Goal: Task Accomplishment & Management: Complete application form

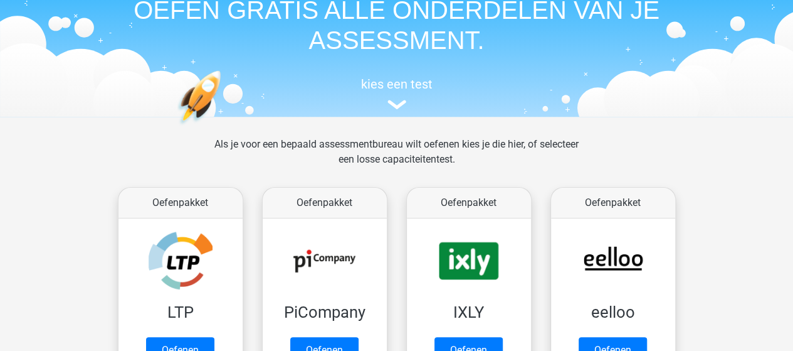
scroll to position [125, 0]
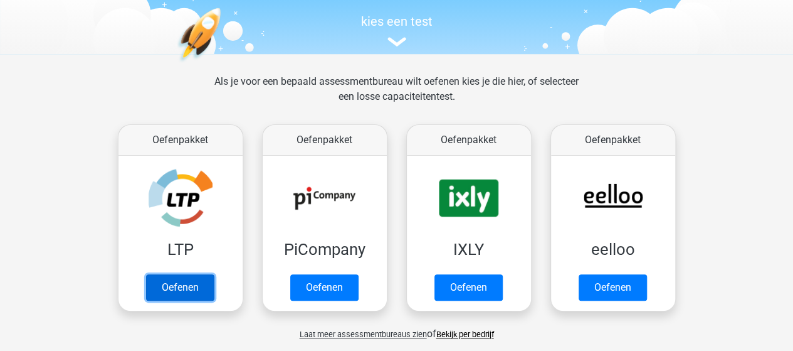
click at [192, 289] on link "Oefenen" at bounding box center [180, 287] width 68 height 26
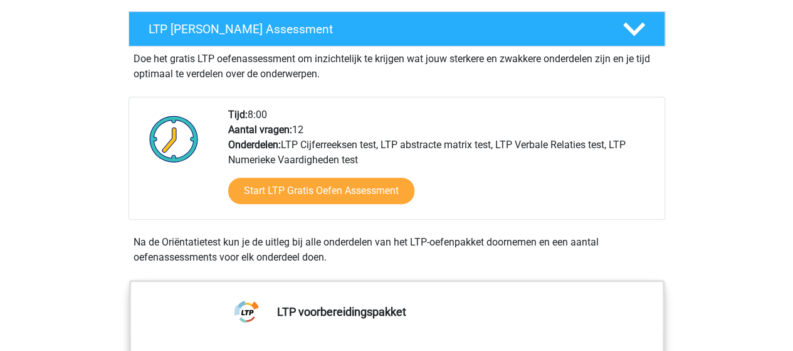
scroll to position [251, 0]
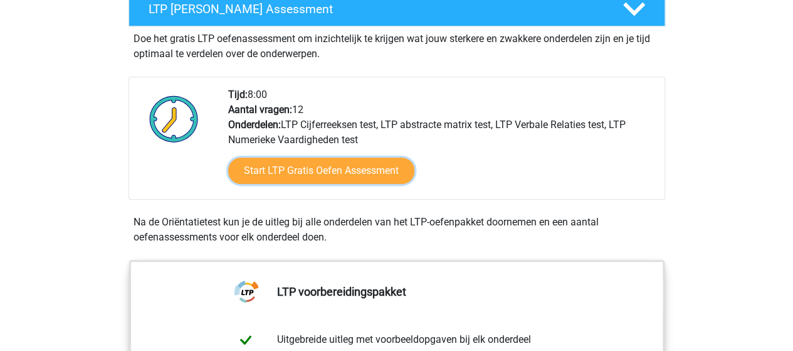
click at [317, 171] on link "Start LTP Gratis Oefen Assessment" at bounding box center [321, 170] width 186 height 26
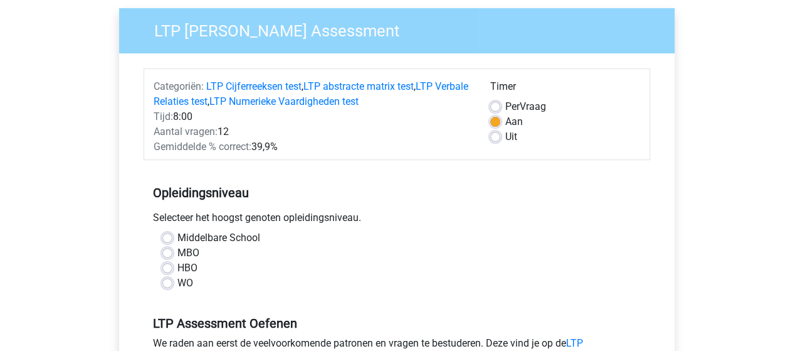
scroll to position [125, 0]
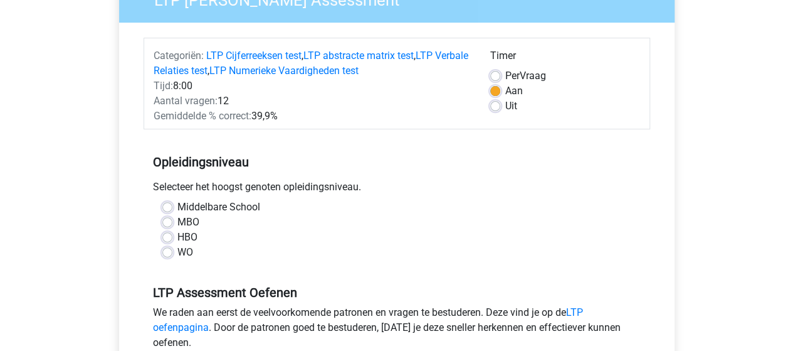
click at [499, 112] on div "Uit" at bounding box center [565, 105] width 150 height 15
click at [506, 109] on label "Uit" at bounding box center [512, 105] width 12 height 15
click at [494, 109] on input "Uit" at bounding box center [495, 104] width 10 height 13
radio input "true"
click at [191, 235] on label "HBO" at bounding box center [188, 237] width 20 height 15
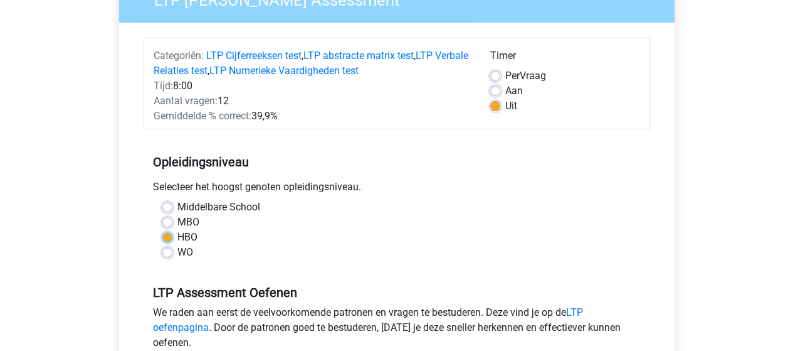
click at [172, 235] on input "HBO" at bounding box center [167, 236] width 10 height 13
radio input "true"
click at [506, 88] on label "Aan" at bounding box center [515, 90] width 18 height 15
click at [499, 88] on input "Aan" at bounding box center [495, 89] width 10 height 13
radio input "true"
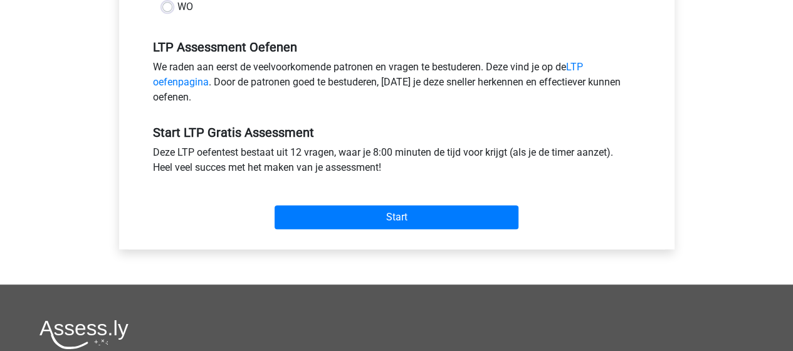
scroll to position [376, 0]
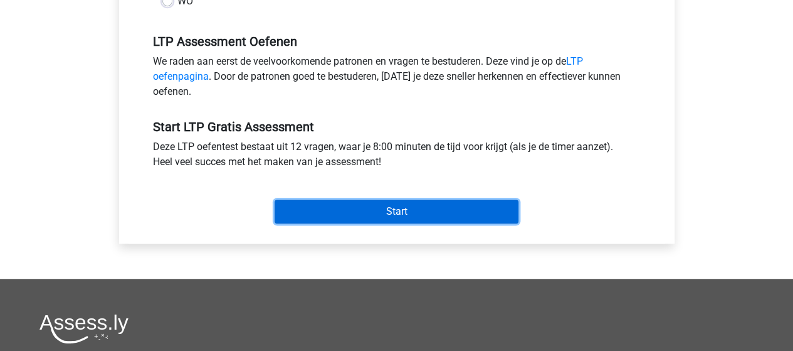
click at [410, 214] on input "Start" at bounding box center [397, 211] width 244 height 24
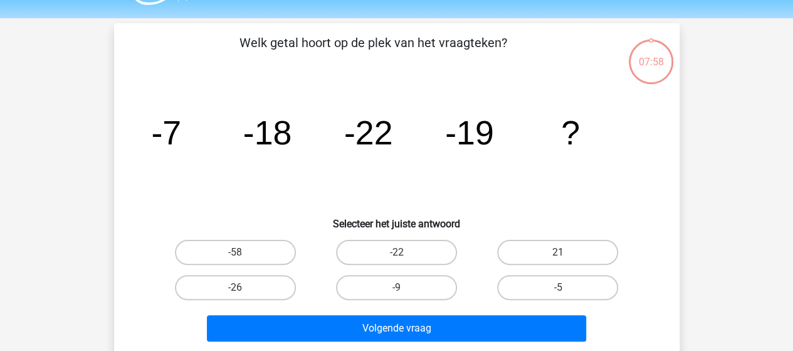
scroll to position [63, 0]
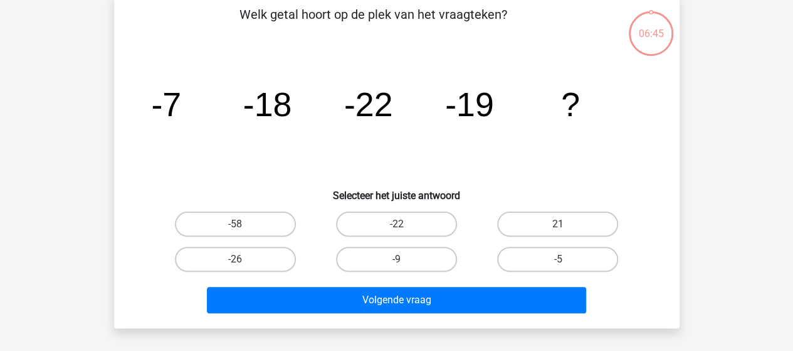
click at [258, 218] on label "-58" at bounding box center [235, 223] width 121 height 25
click at [243, 224] on input "-58" at bounding box center [239, 228] width 8 height 8
radio input "true"
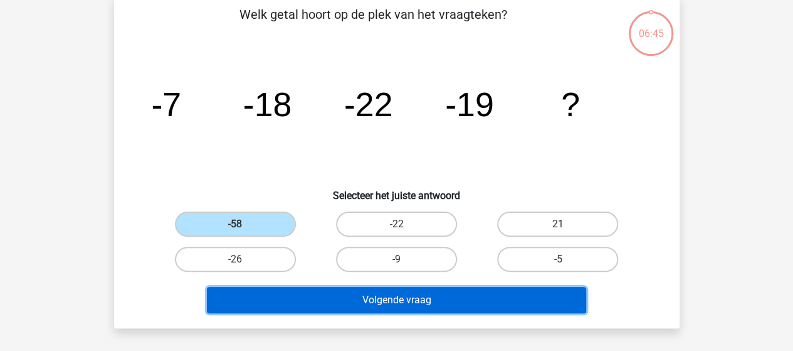
click at [385, 297] on button "Volgende vraag" at bounding box center [396, 300] width 379 height 26
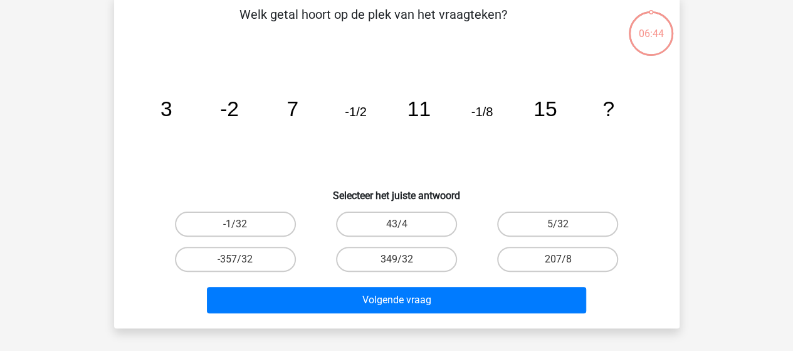
scroll to position [58, 0]
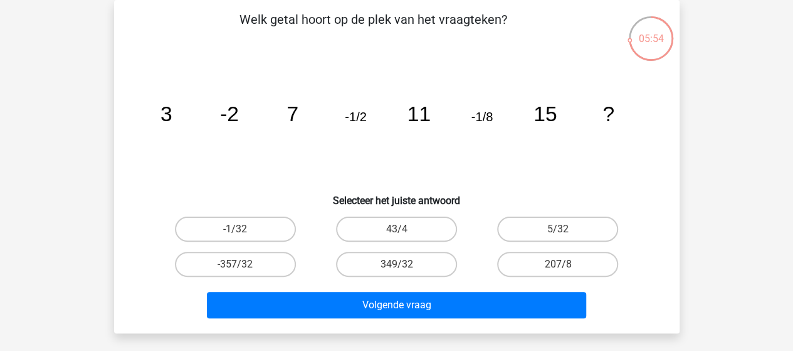
click at [251, 222] on label "-1/32" at bounding box center [235, 228] width 121 height 25
click at [243, 229] on input "-1/32" at bounding box center [239, 233] width 8 height 8
radio input "true"
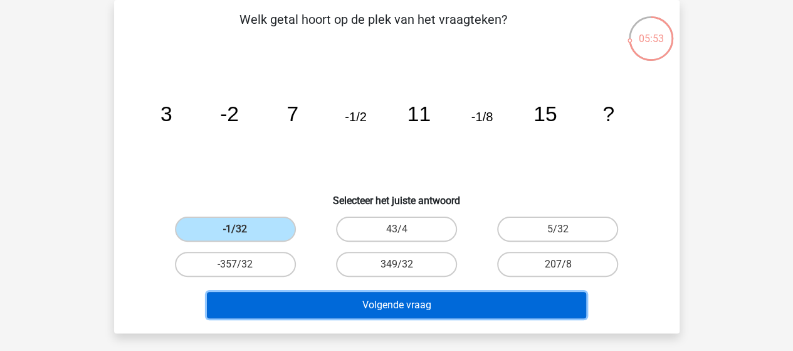
click at [467, 302] on button "Volgende vraag" at bounding box center [396, 305] width 379 height 26
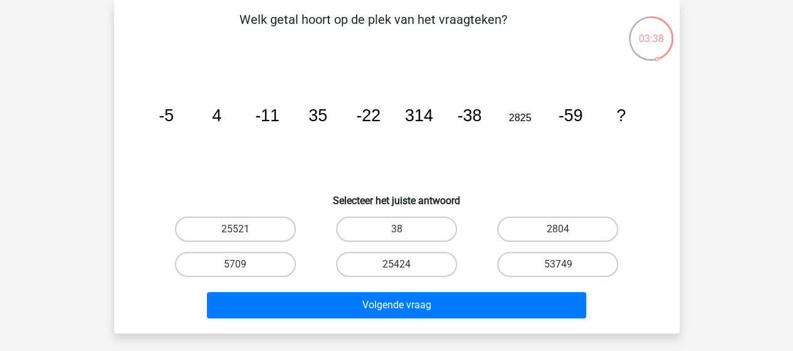
click at [419, 256] on label "25424" at bounding box center [396, 264] width 121 height 25
click at [405, 264] on input "25424" at bounding box center [400, 268] width 8 height 8
radio input "true"
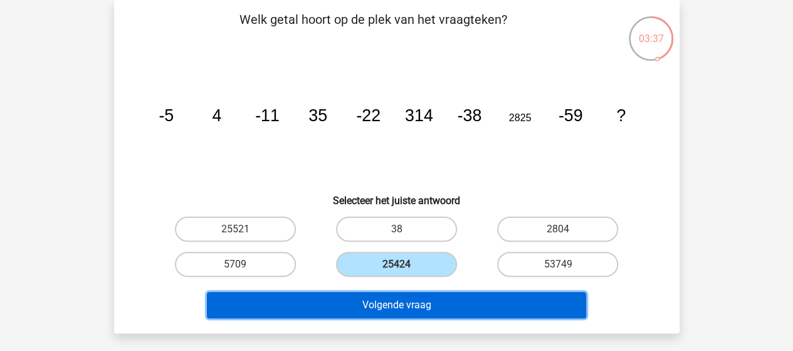
click at [422, 310] on button "Volgende vraag" at bounding box center [396, 305] width 379 height 26
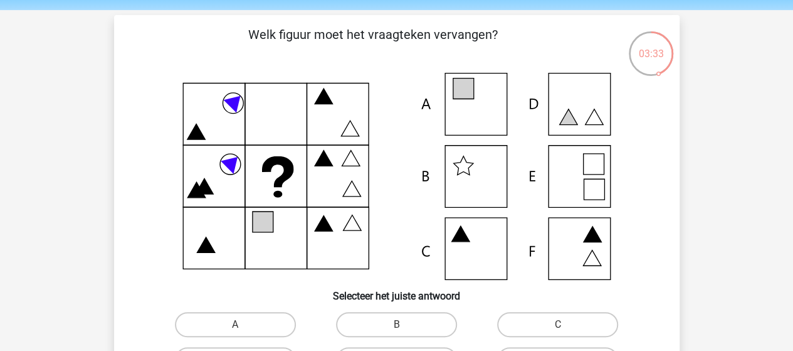
scroll to position [63, 0]
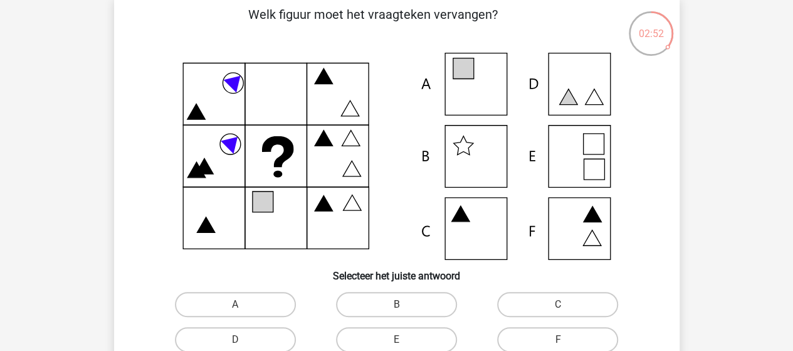
click at [464, 75] on icon at bounding box center [463, 68] width 21 height 21
click at [477, 70] on icon at bounding box center [397, 156] width 506 height 207
click at [266, 300] on label "A" at bounding box center [235, 304] width 121 height 25
click at [243, 304] on input "A" at bounding box center [239, 308] width 8 height 8
radio input "true"
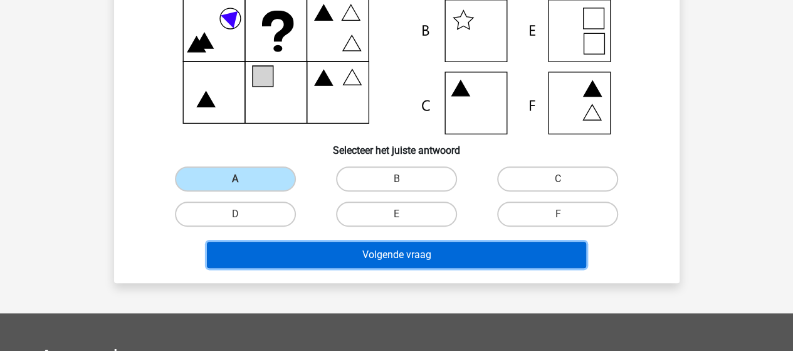
click at [451, 253] on button "Volgende vraag" at bounding box center [396, 254] width 379 height 26
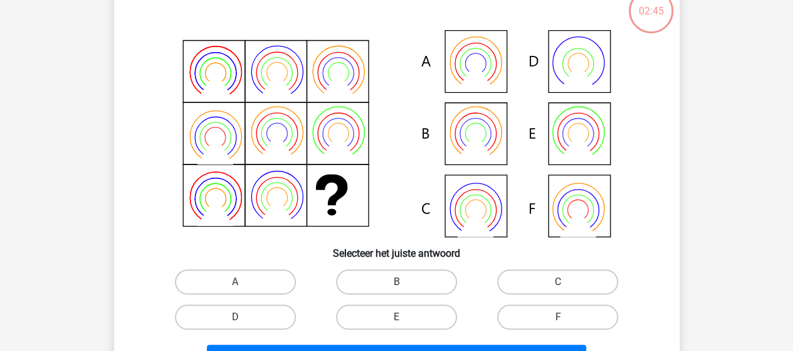
scroll to position [58, 0]
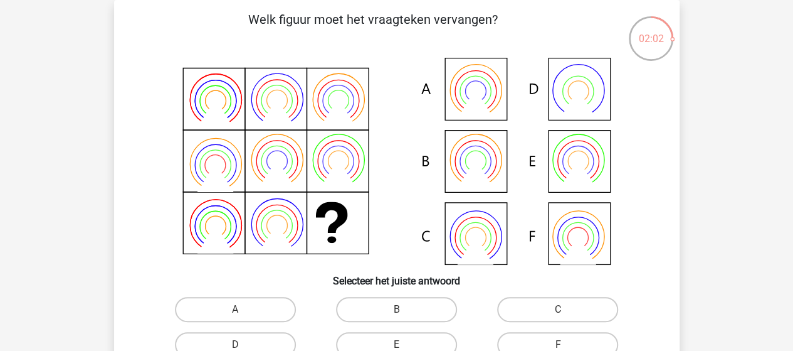
click at [579, 162] on icon at bounding box center [578, 173] width 36 height 29
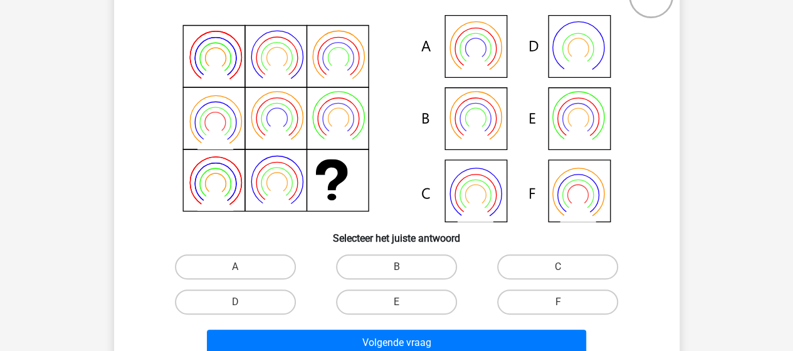
scroll to position [120, 0]
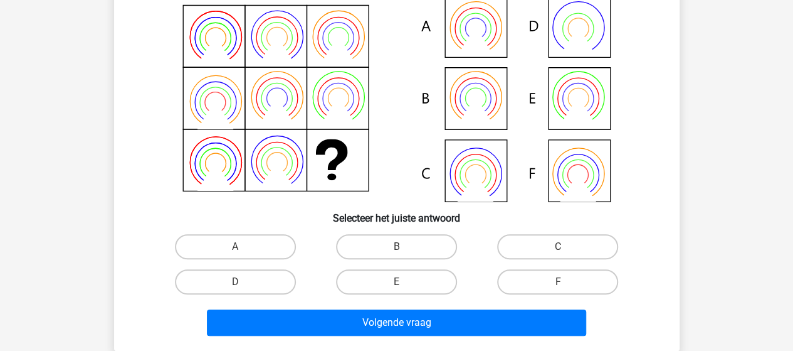
click at [383, 288] on label "E" at bounding box center [396, 281] width 121 height 25
click at [396, 288] on input "E" at bounding box center [400, 286] width 8 height 8
radio input "true"
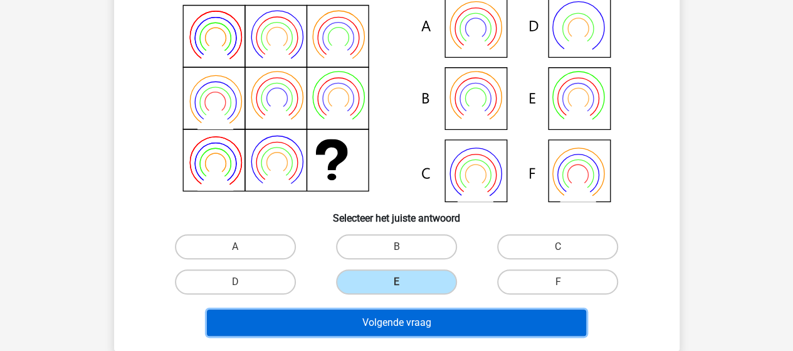
click at [428, 319] on button "Volgende vraag" at bounding box center [396, 322] width 379 height 26
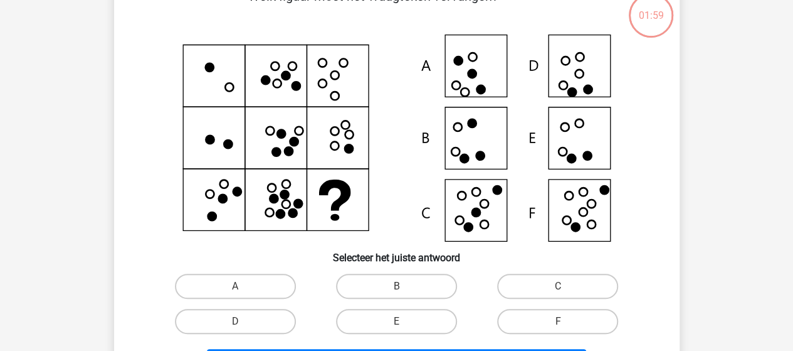
scroll to position [58, 0]
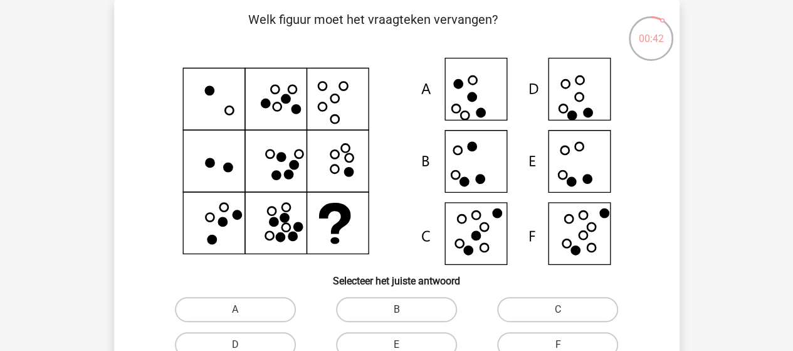
click at [573, 225] on icon at bounding box center [397, 161] width 506 height 207
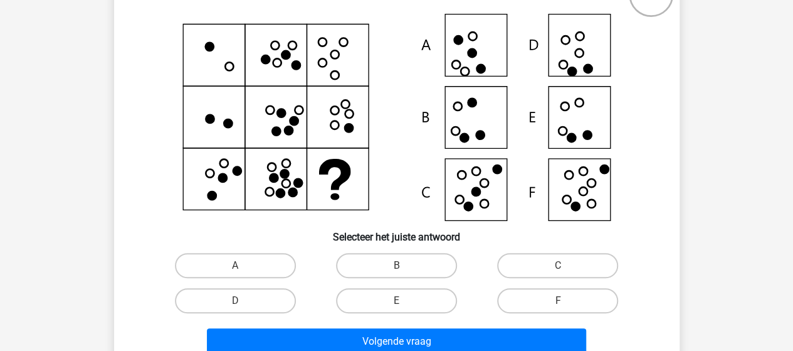
scroll to position [120, 0]
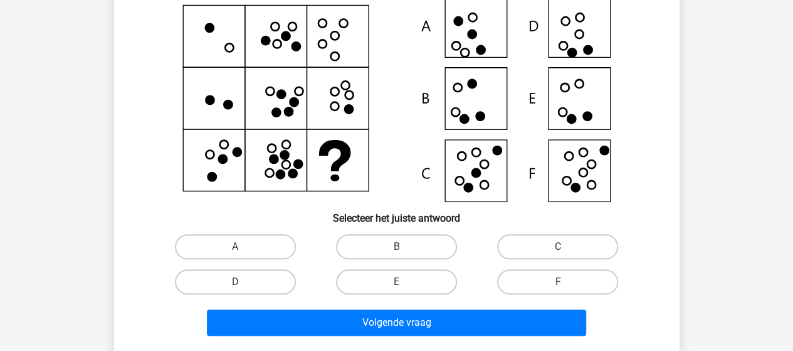
click at [550, 284] on label "F" at bounding box center [557, 281] width 121 height 25
click at [558, 284] on input "F" at bounding box center [562, 286] width 8 height 8
radio input "true"
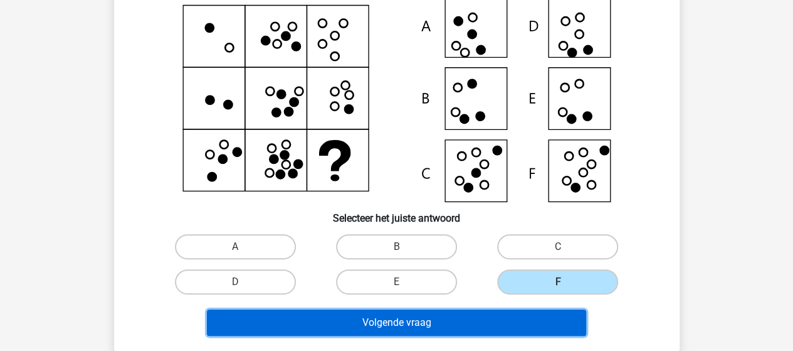
click at [512, 313] on button "Volgende vraag" at bounding box center [396, 322] width 379 height 26
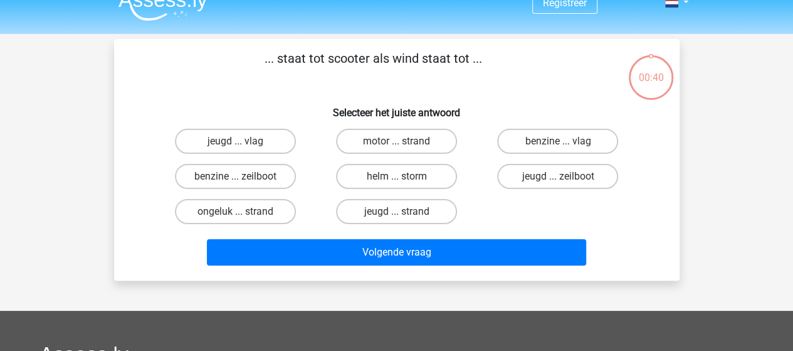
scroll to position [0, 0]
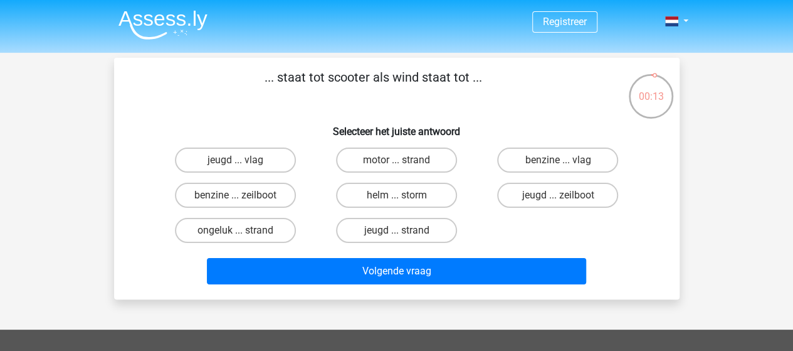
click at [256, 204] on label "benzine ... zeilboot" at bounding box center [235, 195] width 121 height 25
click at [243, 203] on input "benzine ... zeilboot" at bounding box center [239, 199] width 8 height 8
radio input "true"
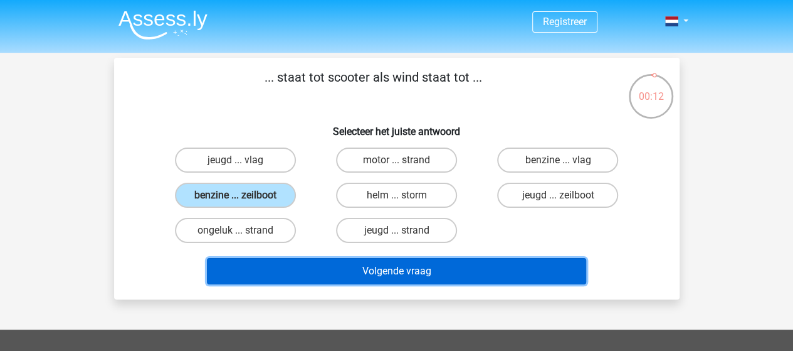
click at [398, 269] on button "Volgende vraag" at bounding box center [396, 271] width 379 height 26
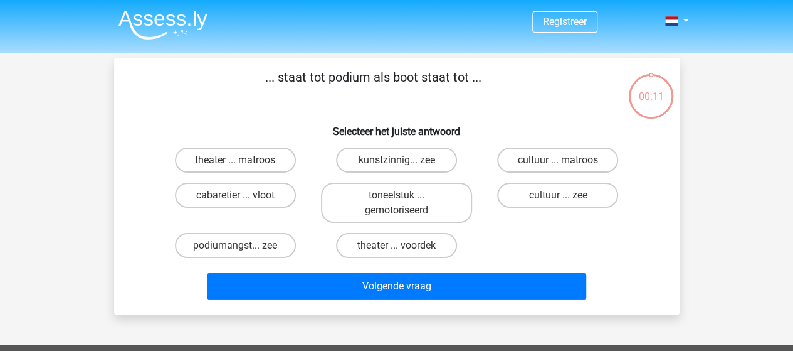
scroll to position [58, 0]
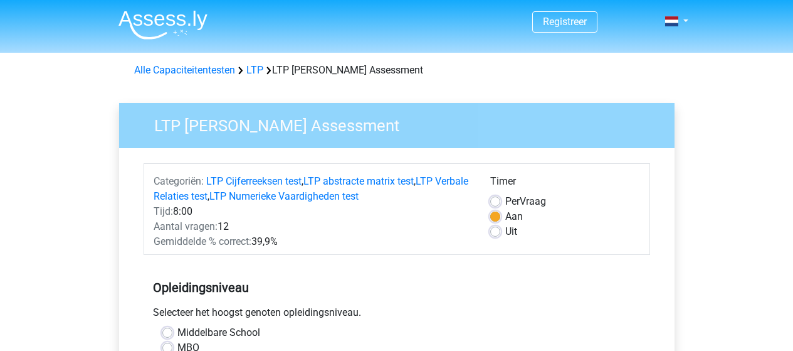
scroll to position [376, 0]
